Goal: Information Seeking & Learning: Learn about a topic

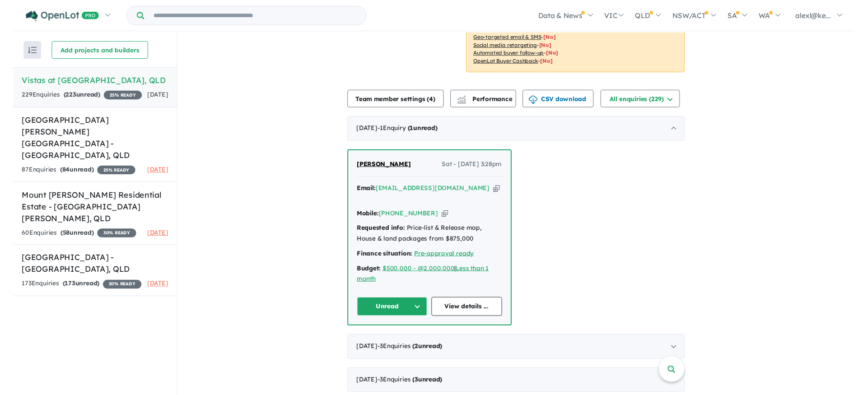
scroll to position [246, 0]
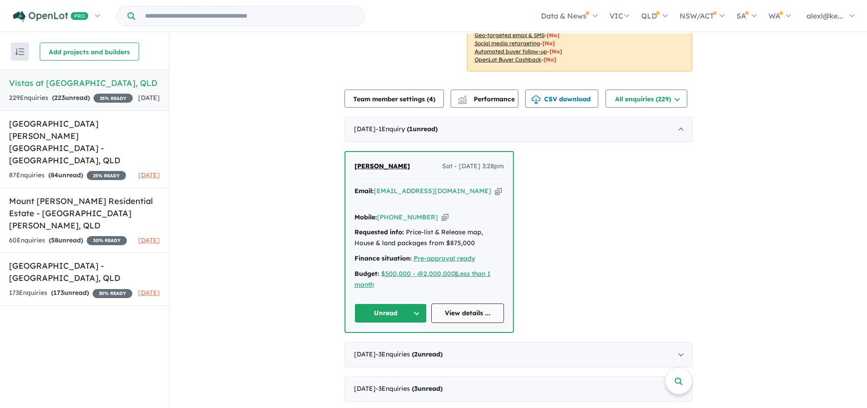
click at [468, 303] on link "View details ..." at bounding box center [467, 312] width 73 height 19
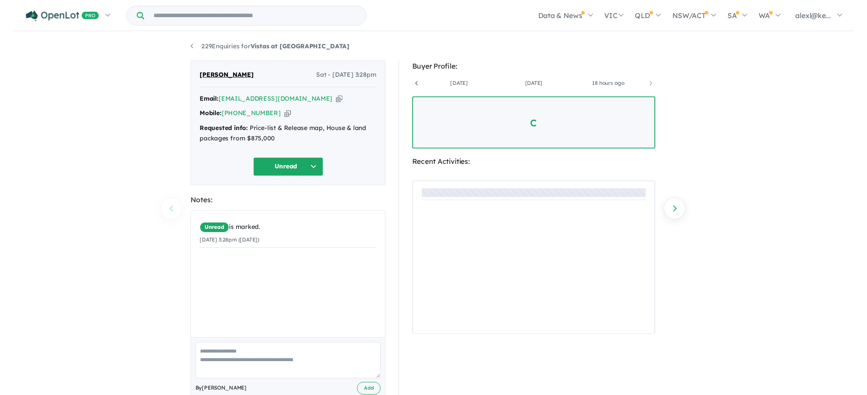
scroll to position [0, 144]
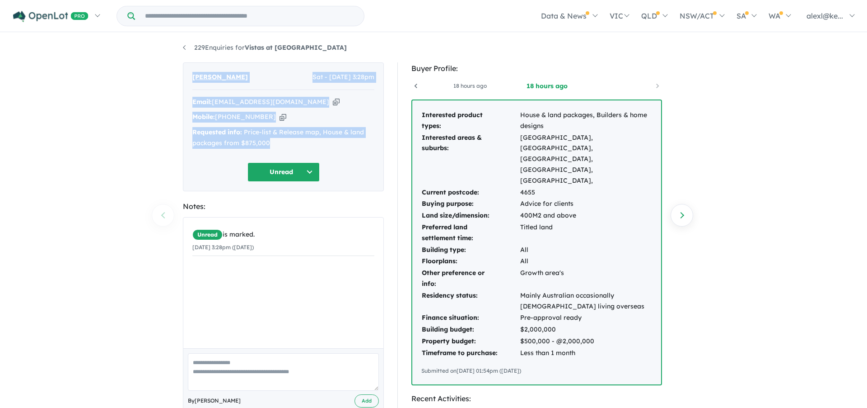
drag, startPoint x: 281, startPoint y: 145, endPoint x: 187, endPoint y: 73, distance: 118.6
click at [187, 73] on div "Drew Daglish Sat - 06/09/2025, 3:28pm Email: drew@callaproperty.com.au Copied! …" at bounding box center [283, 126] width 201 height 129
copy div "Drew Daglish Sat - 06/09/2025, 3:28pm Email: drew@callaproperty.com.au Copied! …"
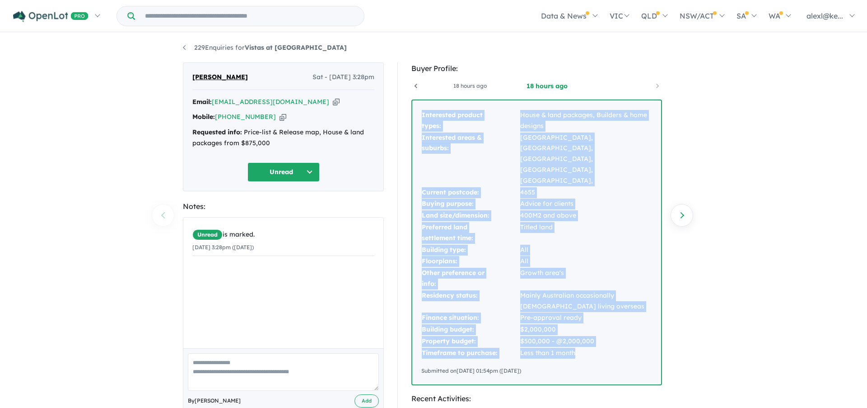
drag, startPoint x: 580, startPoint y: 320, endPoint x: 421, endPoint y: 116, distance: 258.9
click at [421, 116] on div "Interested product types: House & land packages, Builders & home designs Intere…" at bounding box center [536, 242] width 249 height 284
copy tbody "Interested product types: House & land packages, Builders & home designs Intere…"
click at [582, 347] on td "Less than 1 month" at bounding box center [586, 353] width 132 height 12
drag, startPoint x: 578, startPoint y: 321, endPoint x: 422, endPoint y: 117, distance: 257.1
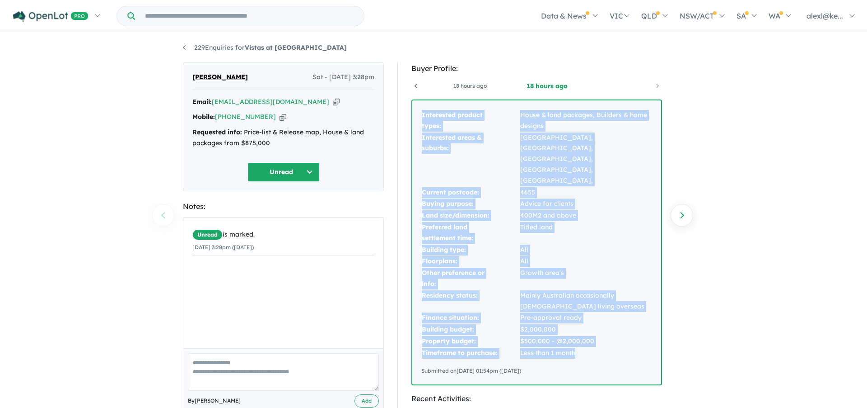
click at [422, 117] on tbody "Interested product types: House & land packages, Builders & home designs Intere…" at bounding box center [537, 233] width 231 height 249
copy tbody "Interested product types: House & land packages, Builders & home designs Intere…"
click at [621, 347] on td "Less than 1 month" at bounding box center [586, 353] width 132 height 12
